Goal: Task Accomplishment & Management: Complete application form

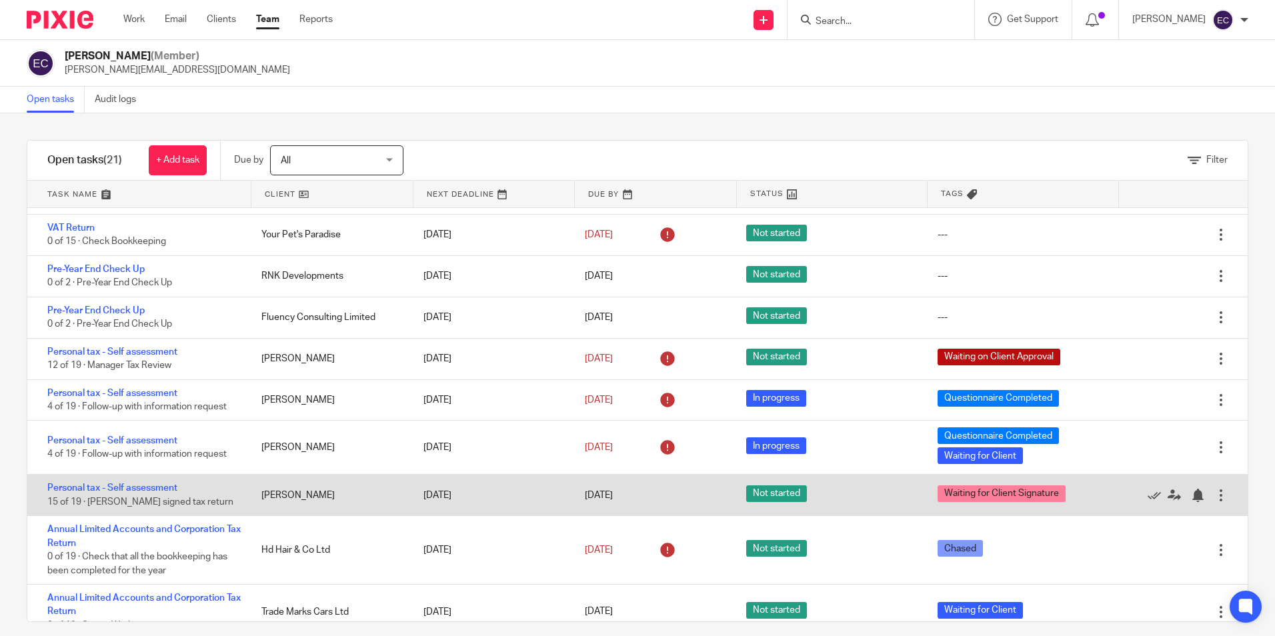
scroll to position [528, 0]
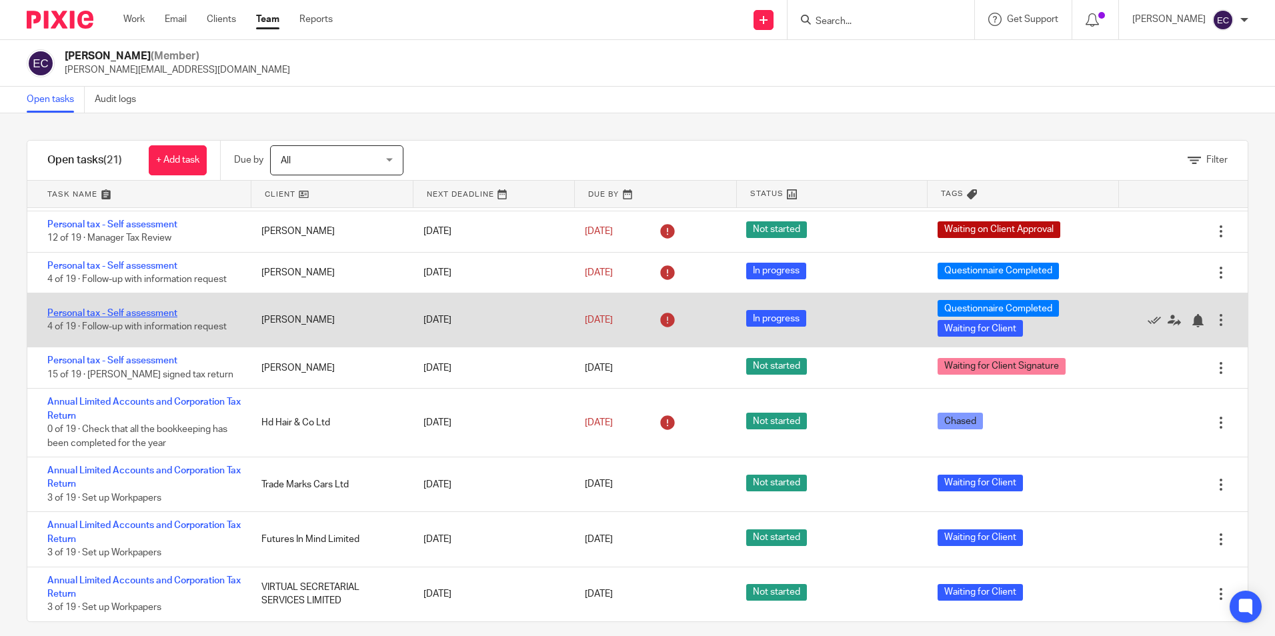
click at [170, 314] on link "Personal tax - Self assessment" at bounding box center [112, 313] width 130 height 9
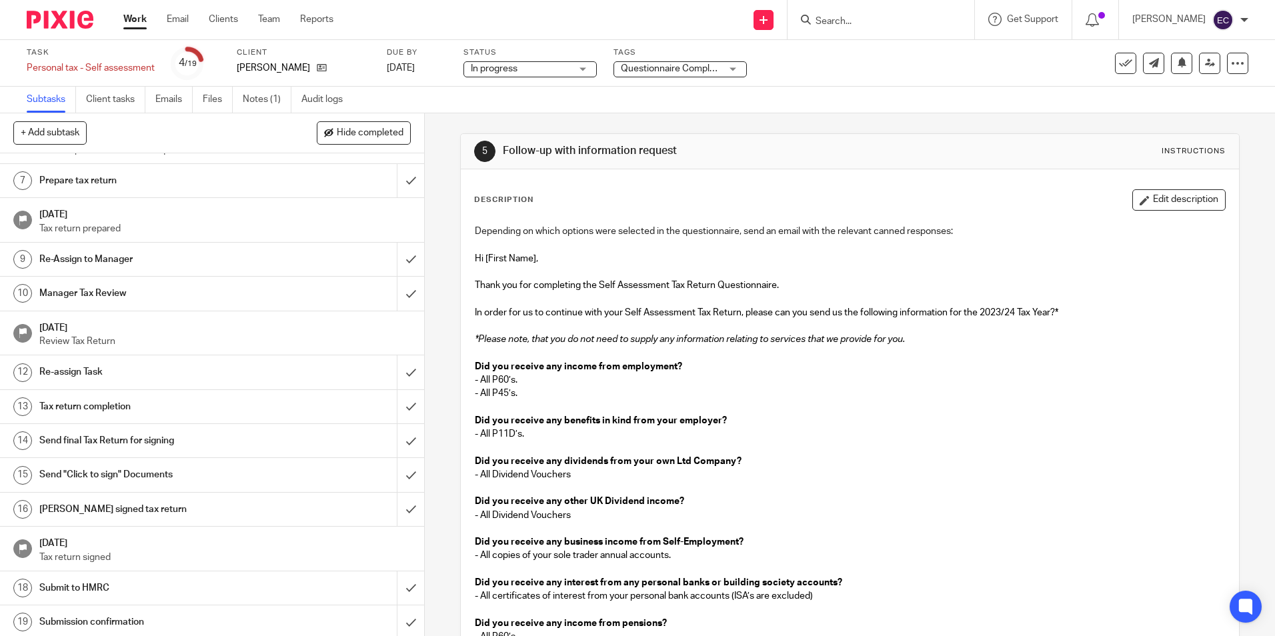
scroll to position [219, 0]
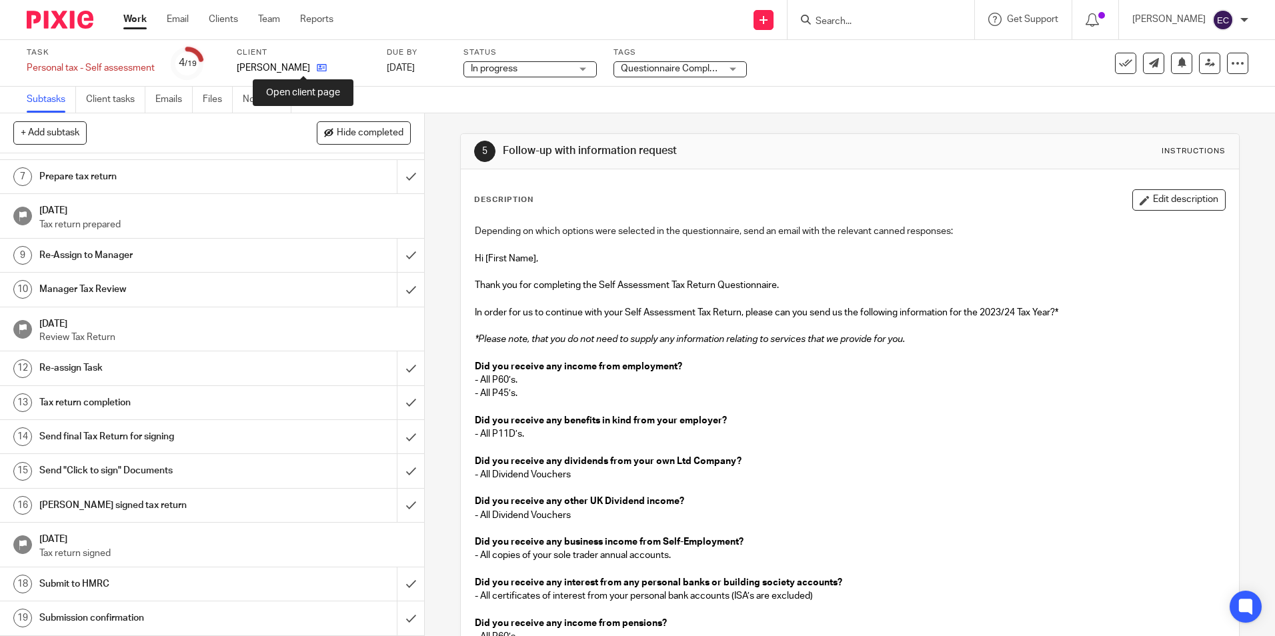
click at [317, 67] on icon at bounding box center [322, 68] width 10 height 10
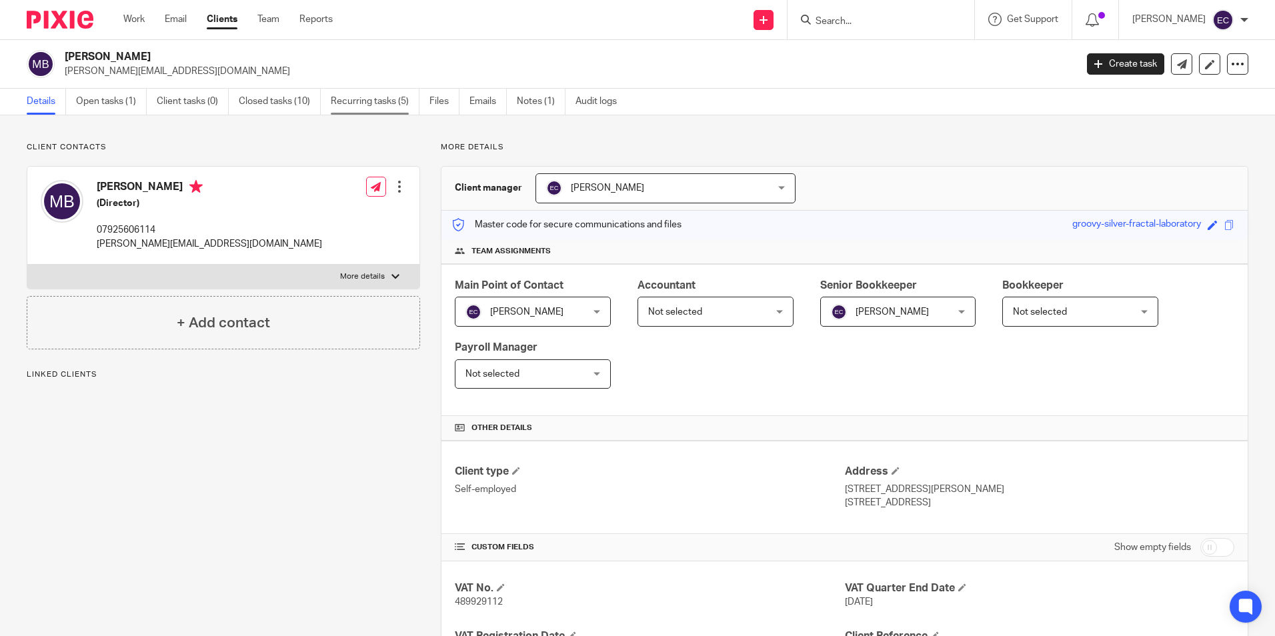
click at [397, 100] on link "Recurring tasks (5)" at bounding box center [375, 102] width 89 height 26
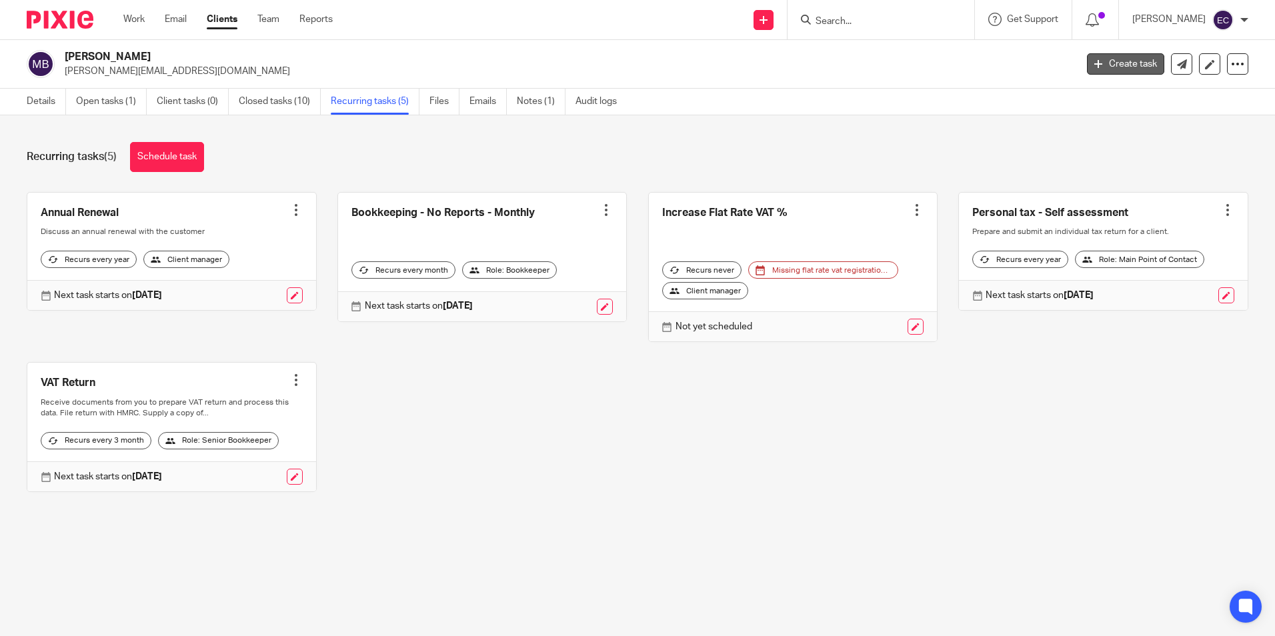
click at [1139, 67] on link "Create task" at bounding box center [1125, 63] width 77 height 21
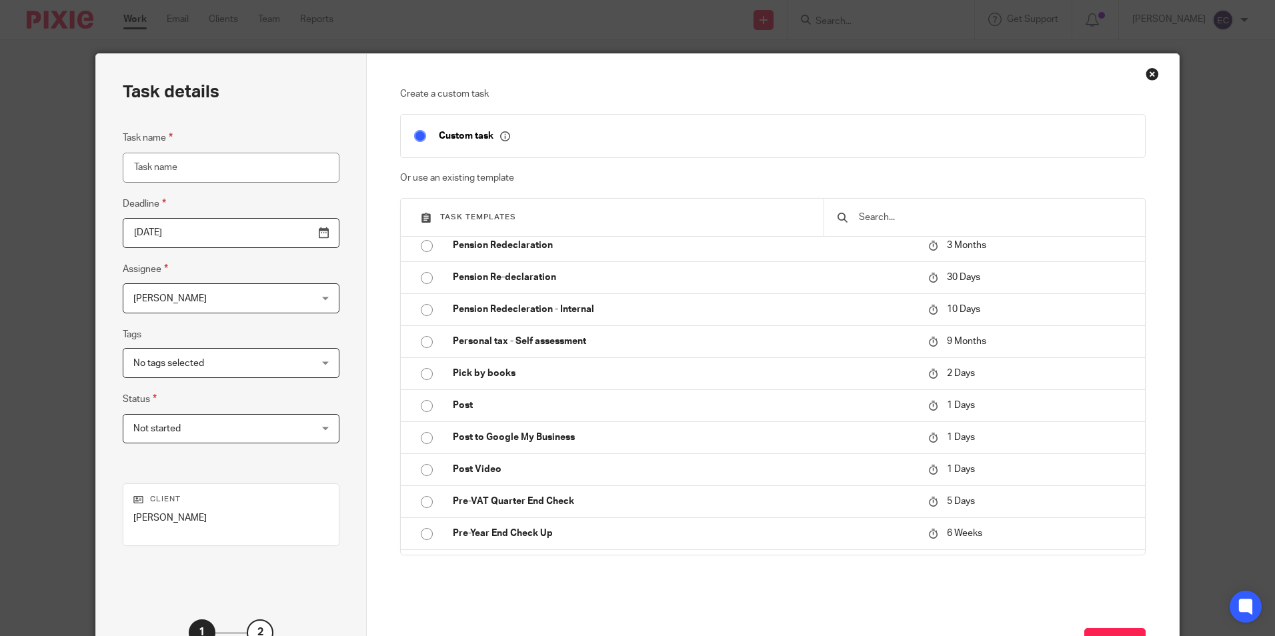
scroll to position [3523, 0]
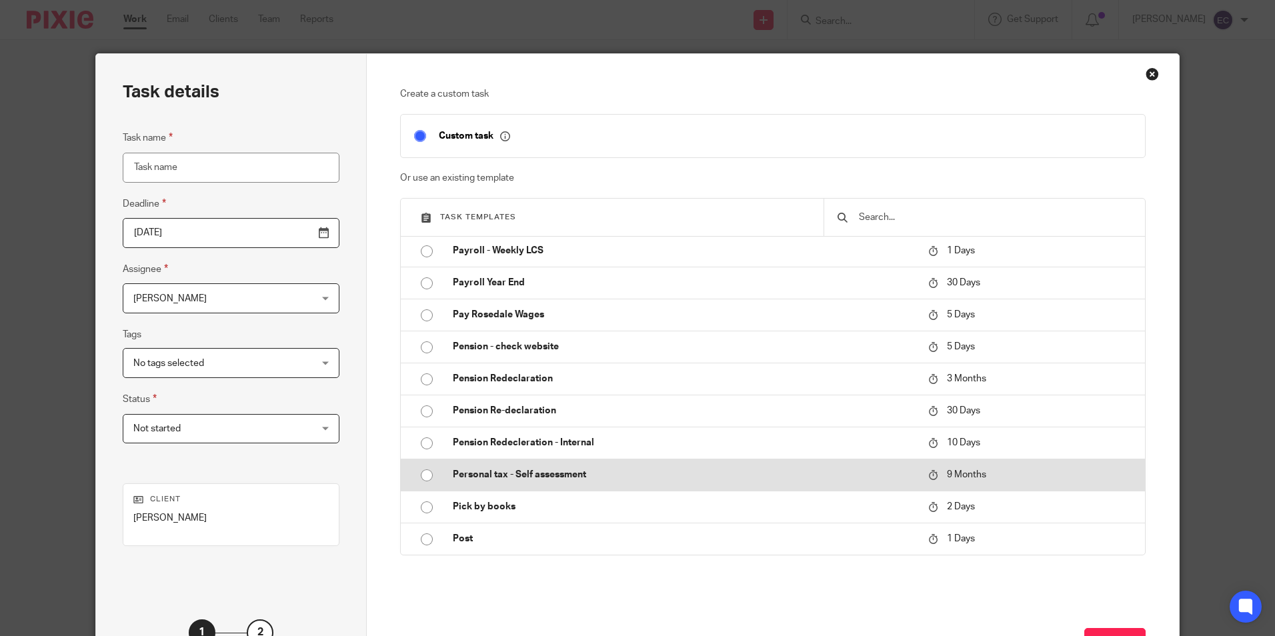
click at [425, 482] on input "radio" at bounding box center [426, 475] width 25 height 25
type input "2026-06-25"
type input "Personal tax - Self assessment"
checkbox input "false"
radio input "false"
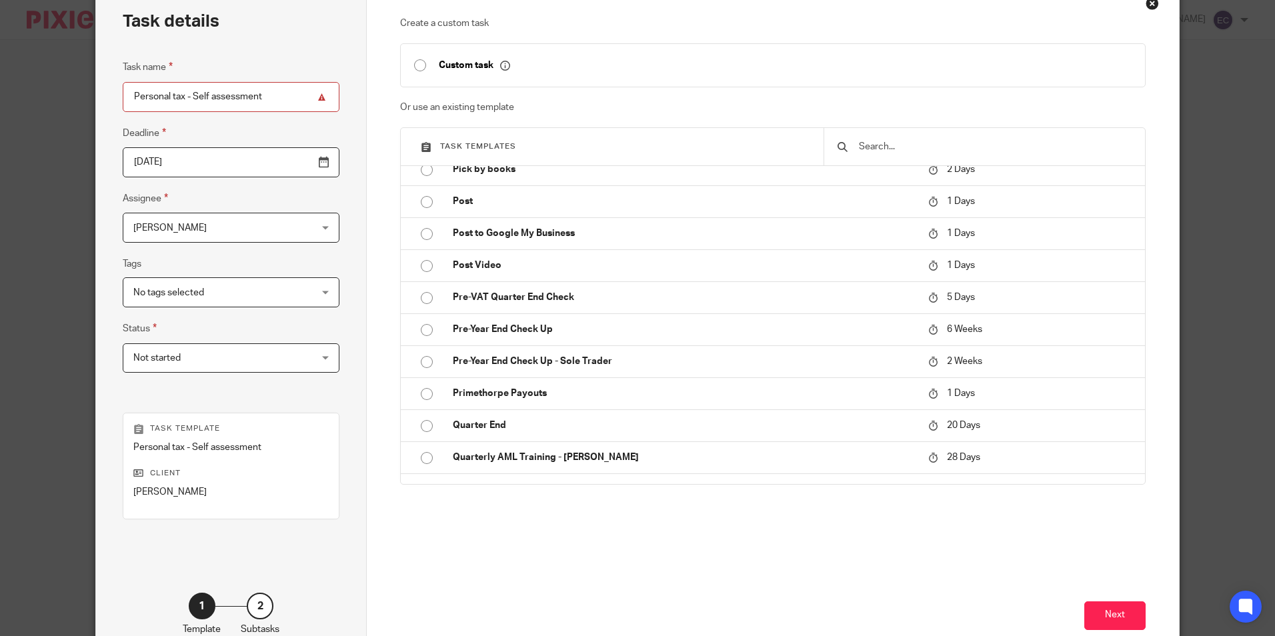
scroll to position [152, 0]
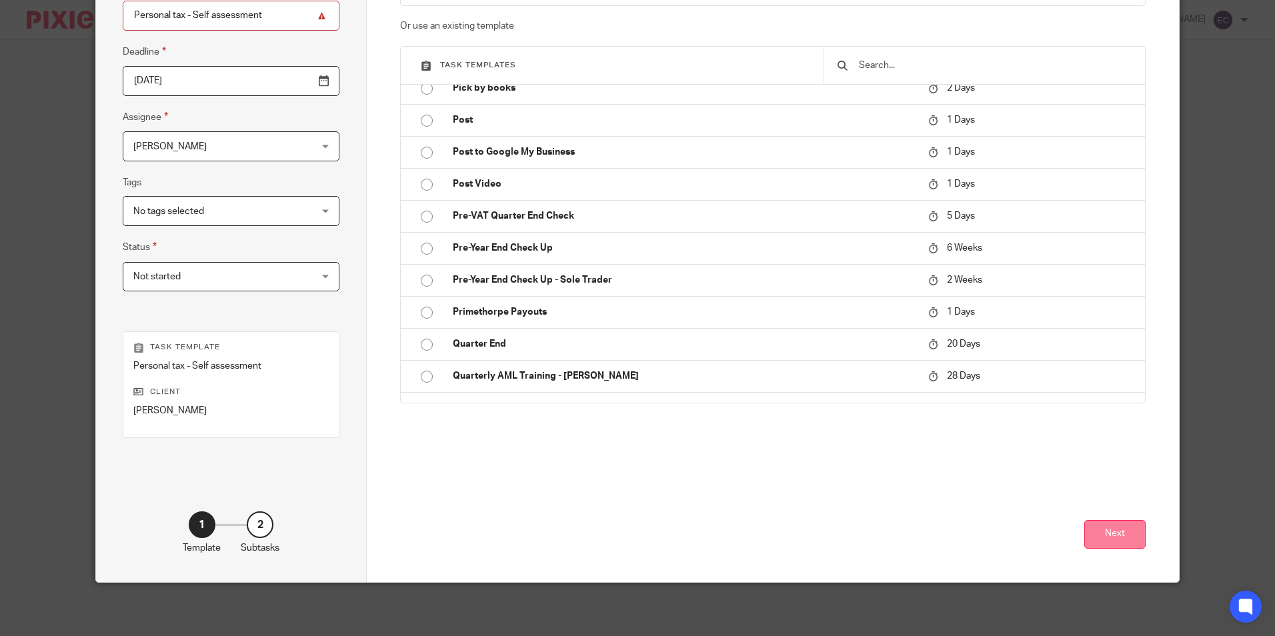
click at [1136, 538] on button "Next" at bounding box center [1114, 534] width 61 height 29
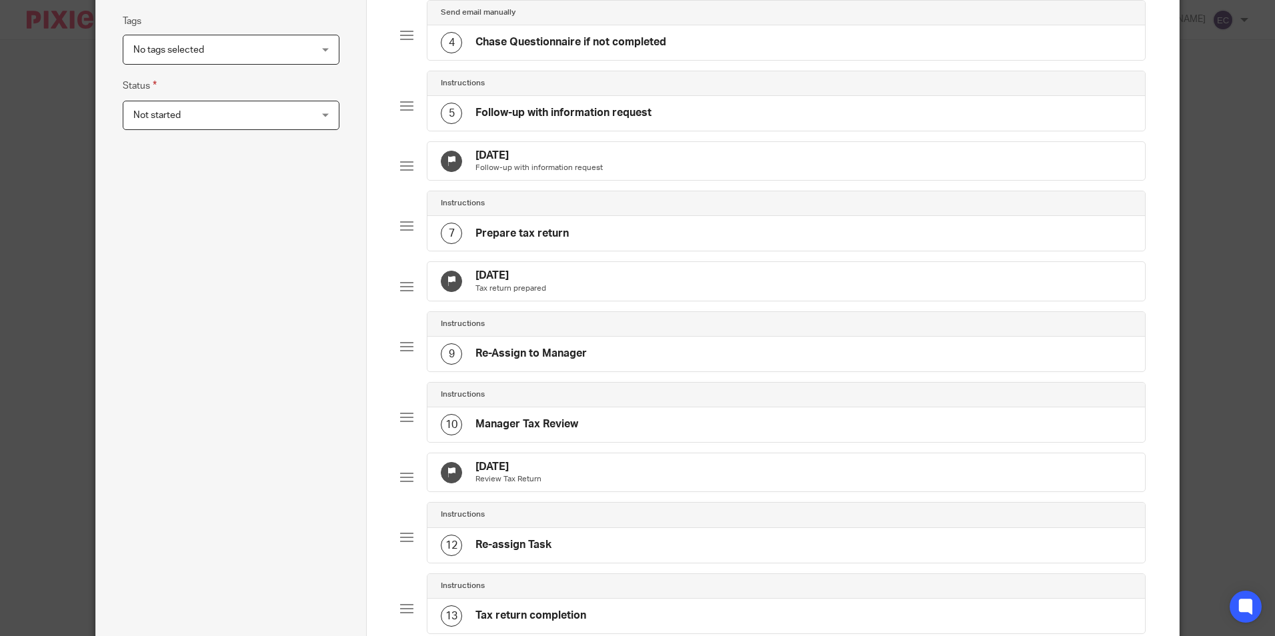
scroll to position [0, 0]
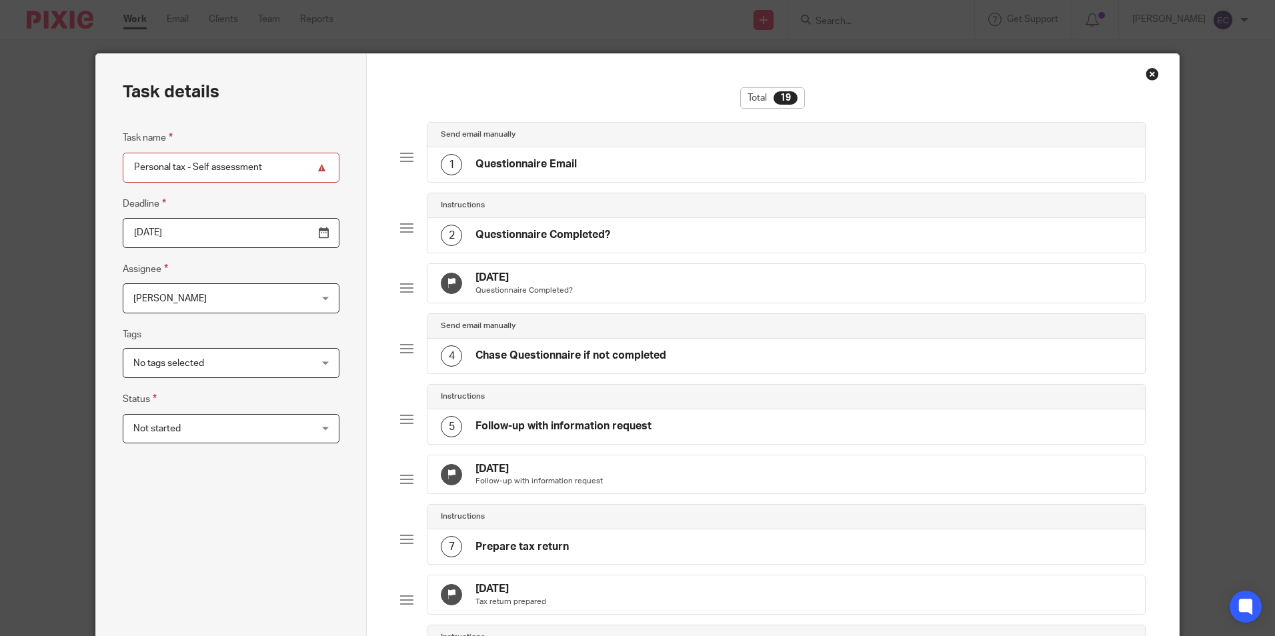
click at [1147, 71] on div "Close this dialog window" at bounding box center [1152, 73] width 13 height 13
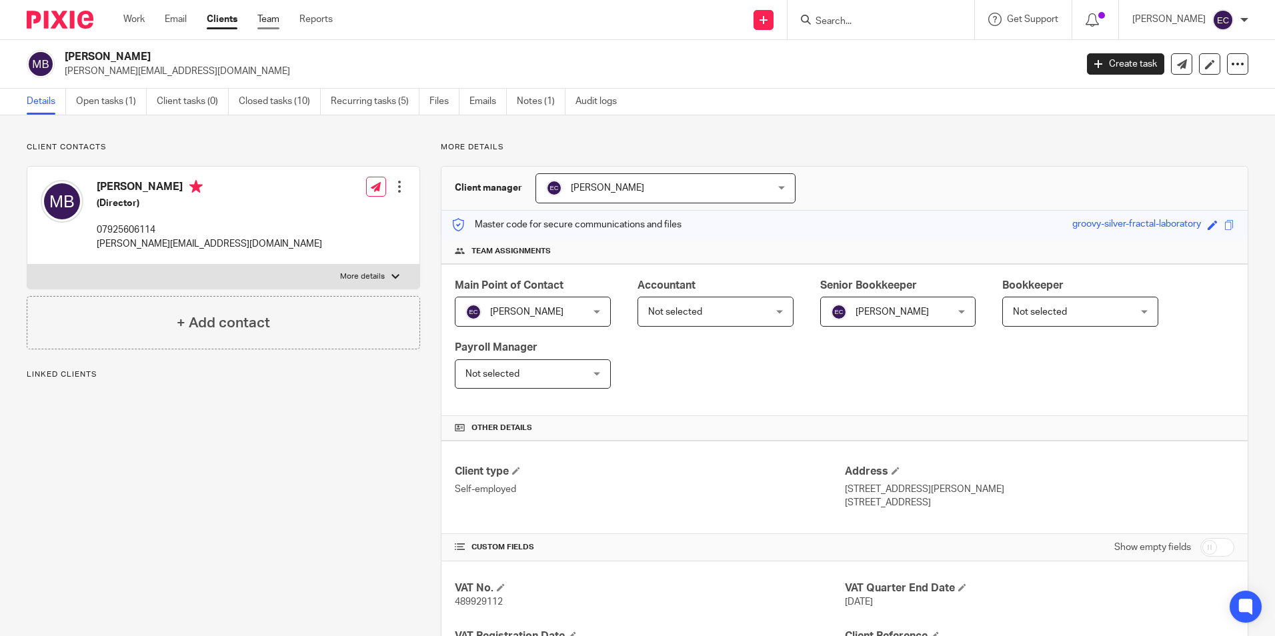
click at [275, 19] on link "Team" at bounding box center [268, 19] width 22 height 13
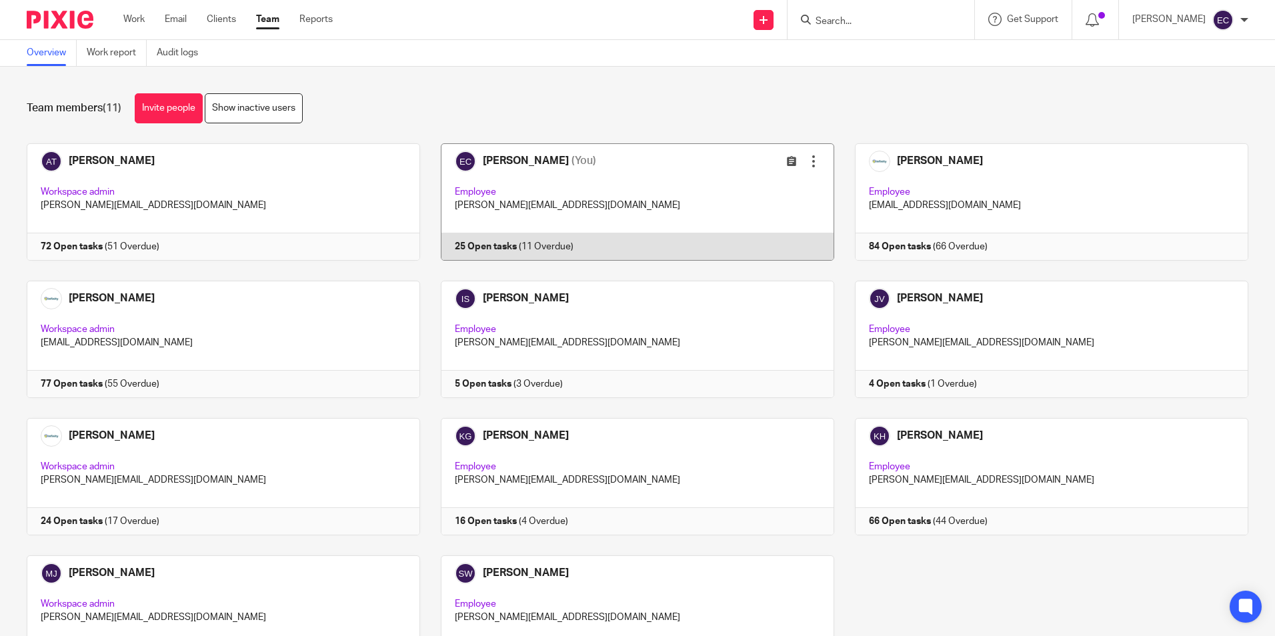
click at [627, 184] on link at bounding box center [627, 201] width 414 height 117
